Goal: Task Accomplishment & Management: Manage account settings

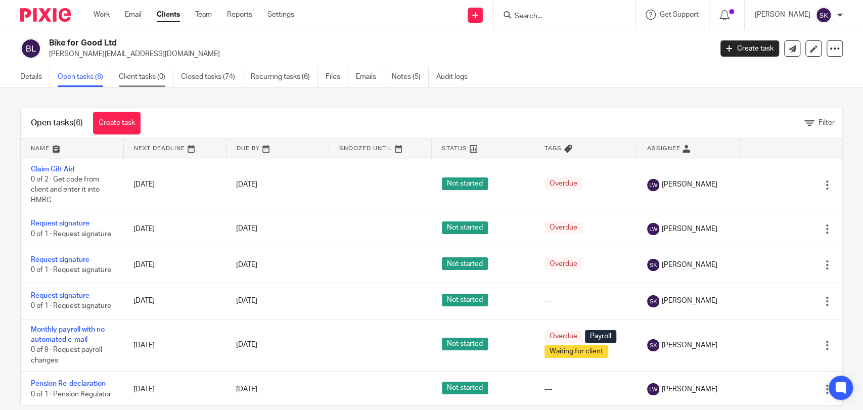
scroll to position [25, 0]
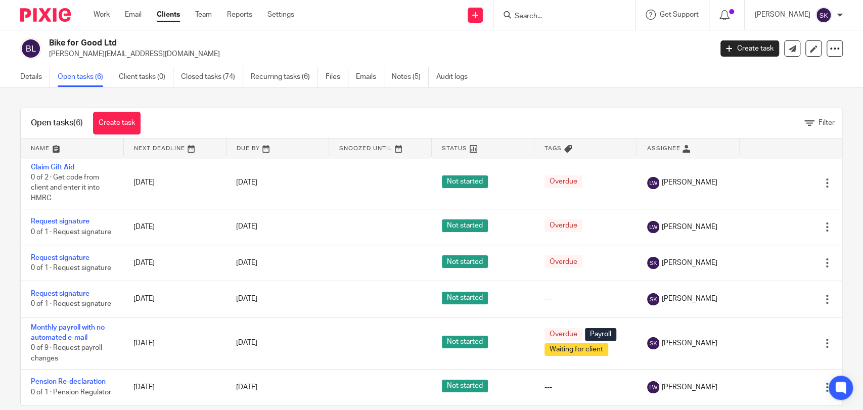
click at [105, 81] on link "Open tasks (6)" at bounding box center [85, 77] width 54 height 20
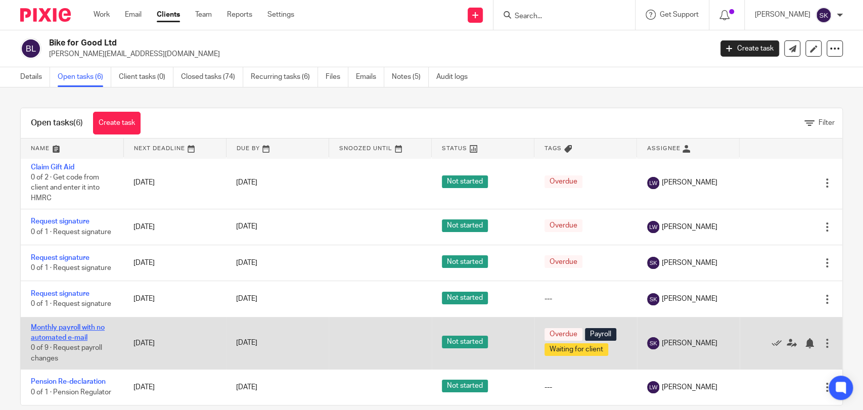
click at [85, 325] on link "Monthly payroll with no automated e-mail" at bounding box center [68, 332] width 74 height 17
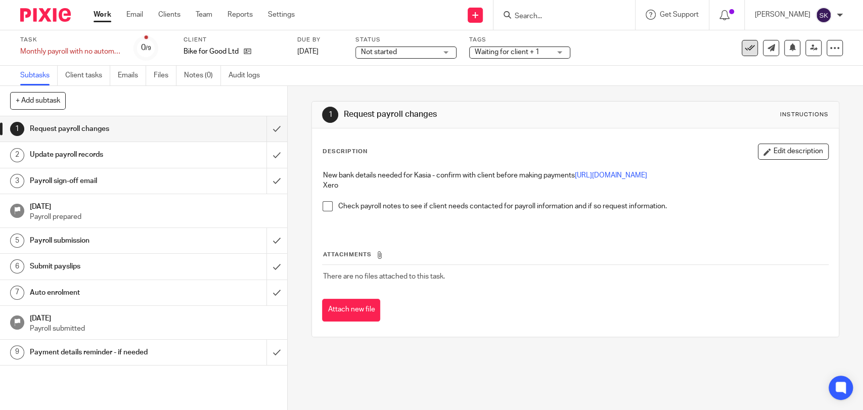
click at [745, 49] on icon at bounding box center [750, 48] width 10 height 10
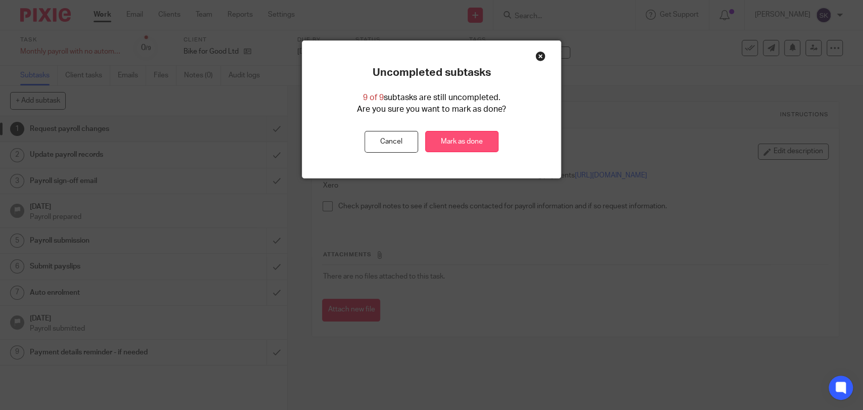
click at [467, 138] on link "Mark as done" at bounding box center [461, 142] width 73 height 22
